Goal: Task Accomplishment & Management: Complete application form

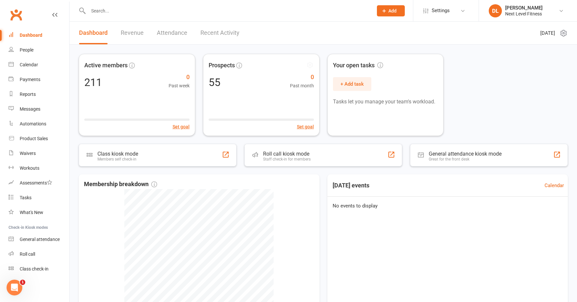
click at [387, 13] on button "Add" at bounding box center [391, 10] width 28 height 11
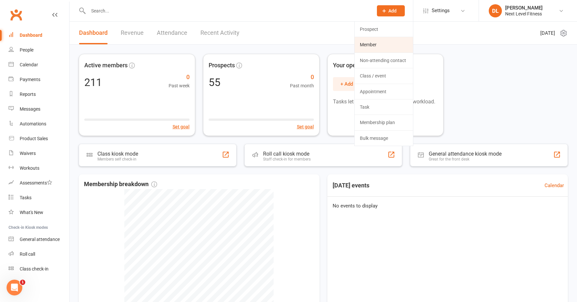
click at [370, 44] on link "Member" at bounding box center [384, 44] width 58 height 15
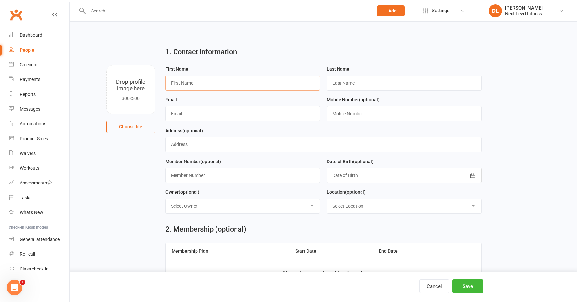
click at [193, 83] on input "text" at bounding box center [242, 83] width 155 height 15
type input "[PERSON_NAME]"
type input "Redpath"
type input "[PERSON_NAME][EMAIL_ADDRESS][DOMAIN_NAME]"
type input "021300822"
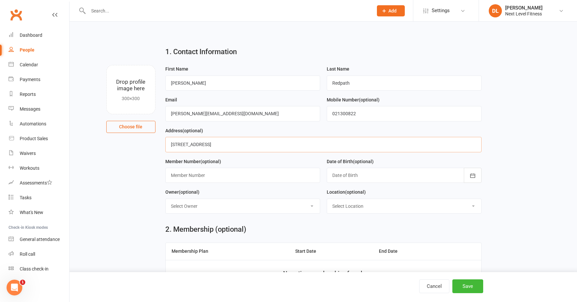
drag, startPoint x: 234, startPoint y: 146, endPoint x: 169, endPoint y: 146, distance: 65.0
click at [169, 146] on input "[STREET_ADDRESS]" at bounding box center [323, 144] width 316 height 15
type input "[STREET_ADDRESS]"
click at [339, 174] on div at bounding box center [404, 175] width 155 height 15
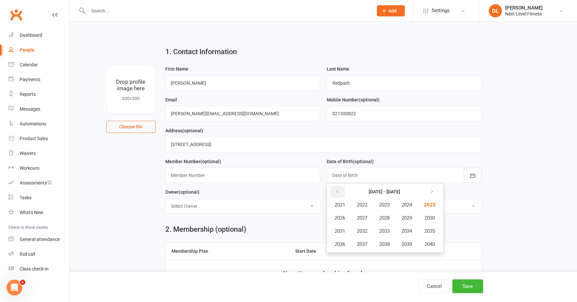
click at [337, 193] on icon "button" at bounding box center [337, 191] width 5 height 5
click at [433, 206] on span "1965" at bounding box center [429, 205] width 11 height 6
click at [344, 205] on span "January" at bounding box center [343, 205] width 17 height 6
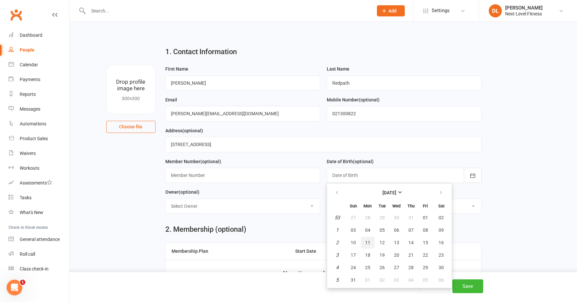
click at [368, 245] on span "11" at bounding box center [367, 242] width 5 height 5
type input "[DATE]"
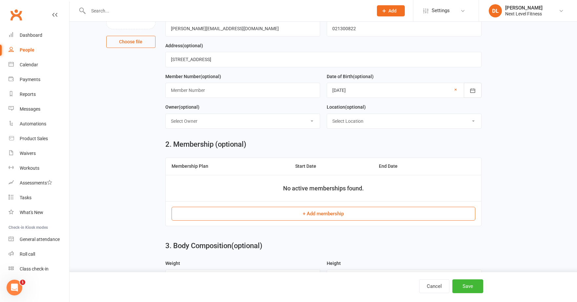
scroll to position [98, 0]
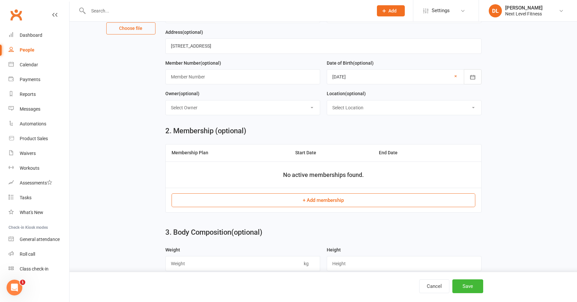
click at [320, 203] on button "+ Add membership" at bounding box center [324, 200] width 304 height 14
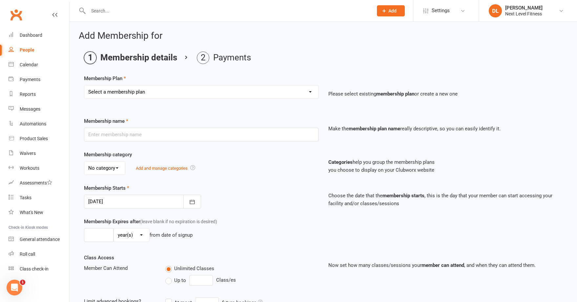
click at [313, 95] on select "Select a membership plan Create new Membership Plan Level 1 x 3 Months Level 1 …" at bounding box center [201, 91] width 234 height 13
select select "3"
click at [84, 85] on select "Select a membership plan Create new Membership Plan Level 1 x 3 Months Level 1 …" at bounding box center [201, 91] width 234 height 13
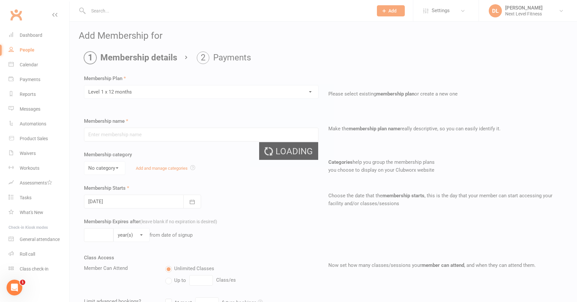
type input "Level 1 x 12 months"
type input "0"
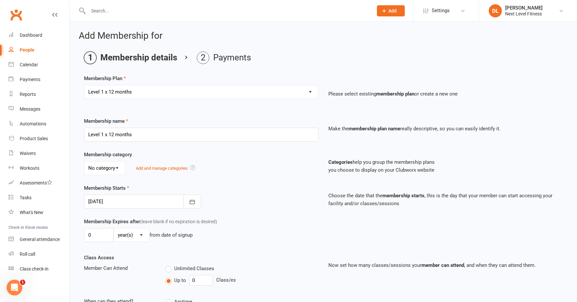
click at [150, 204] on div at bounding box center [142, 202] width 117 height 14
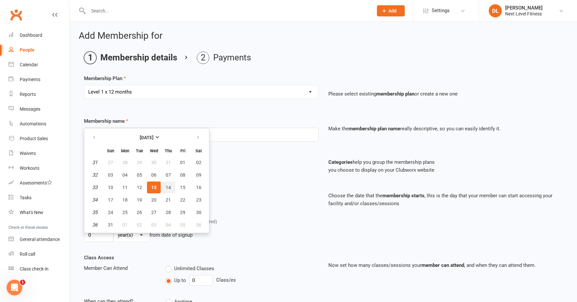
click at [168, 185] on span "14" at bounding box center [168, 187] width 5 height 5
type input "[DATE]"
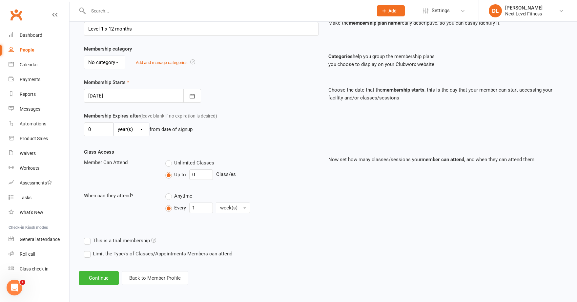
scroll to position [107, 0]
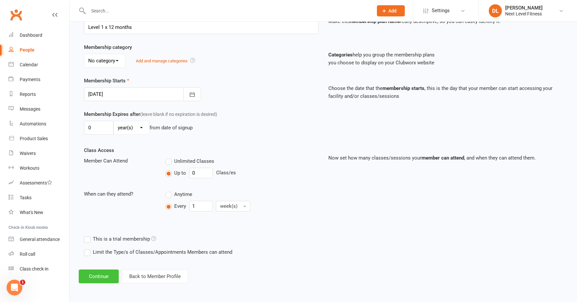
click at [99, 277] on button "Continue" at bounding box center [99, 277] width 40 height 14
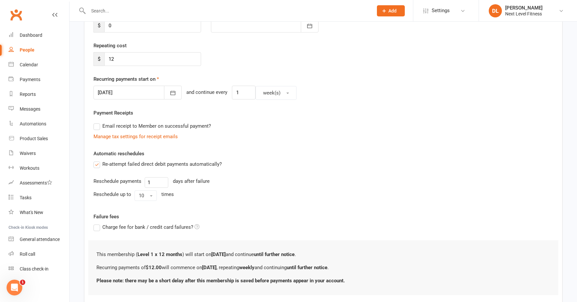
scroll to position [0, 0]
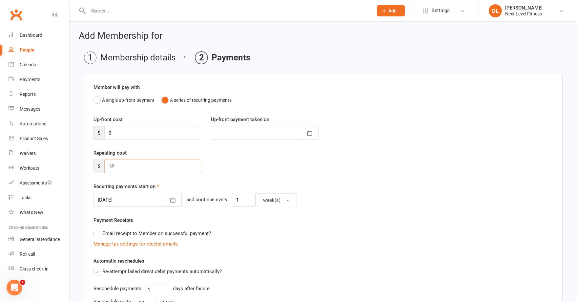
click at [112, 166] on input "12" at bounding box center [152, 167] width 97 height 14
type input "52.00"
click at [129, 199] on div at bounding box center [138, 200] width 88 height 14
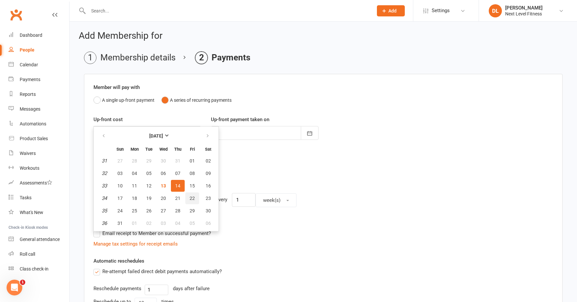
click at [191, 198] on span "22" at bounding box center [192, 198] width 5 height 5
type input "[DATE]"
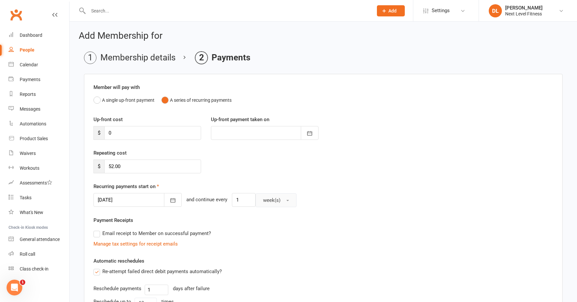
click at [279, 202] on button "week(s)" at bounding box center [276, 200] width 41 height 14
click at [264, 241] on span "month(s)" at bounding box center [271, 242] width 20 height 6
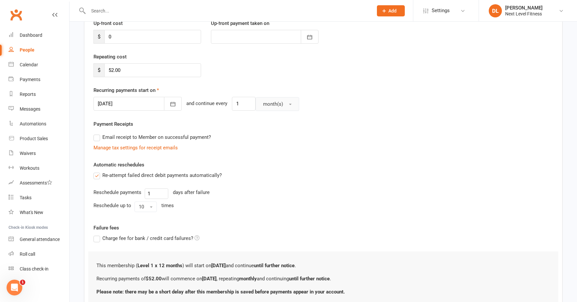
scroll to position [131, 0]
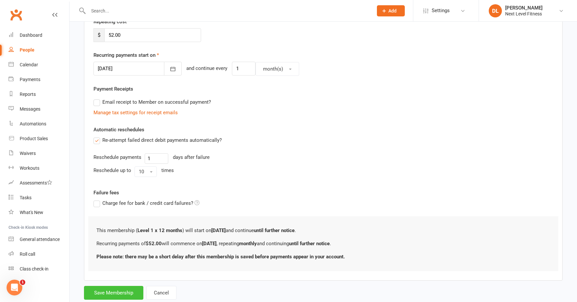
click at [125, 292] on button "Save Membership" at bounding box center [113, 293] width 59 height 14
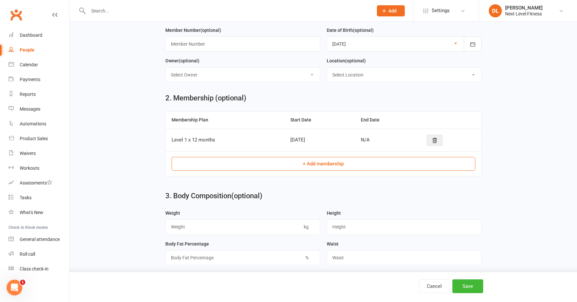
scroll to position [221, 0]
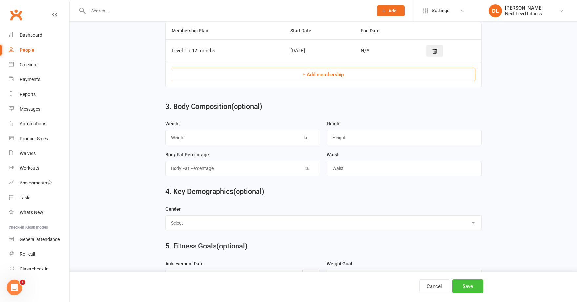
click at [466, 285] on button "Save" at bounding box center [468, 286] width 31 height 14
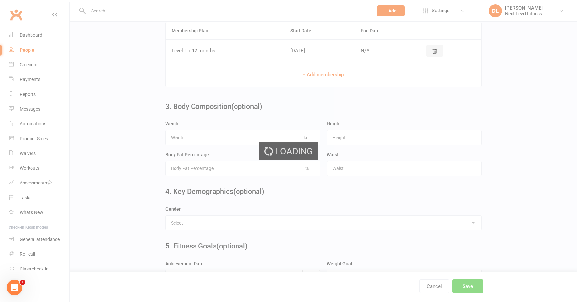
scroll to position [0, 0]
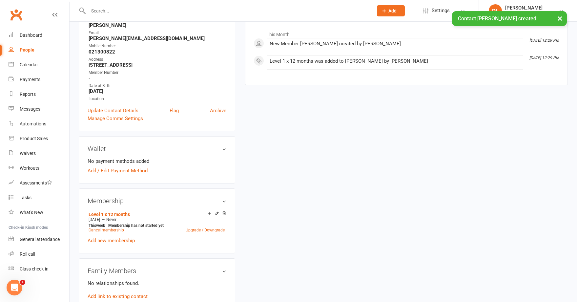
scroll to position [98, 0]
click at [126, 170] on link "Add / Edit Payment Method" at bounding box center [118, 170] width 60 height 8
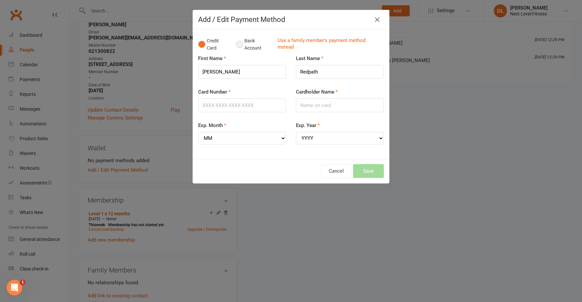
click at [238, 46] on button "Bank Account" at bounding box center [254, 44] width 36 height 20
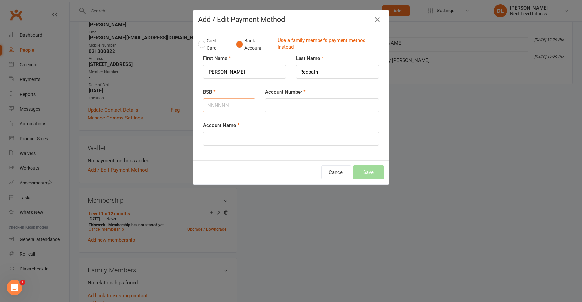
click at [221, 107] on input "BSB" at bounding box center [229, 105] width 52 height 14
type input "153946"
type input "000726600"
type input "RA & VA Redpath"
click at [363, 173] on button "Save" at bounding box center [368, 172] width 31 height 14
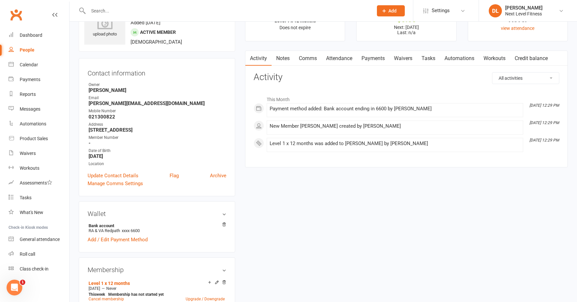
scroll to position [66, 0]
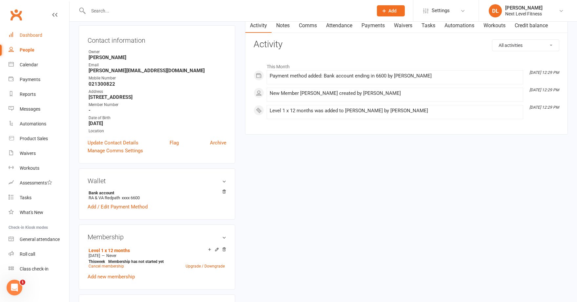
click at [33, 35] on div "Dashboard" at bounding box center [31, 34] width 23 height 5
